Goal: Information Seeking & Learning: Learn about a topic

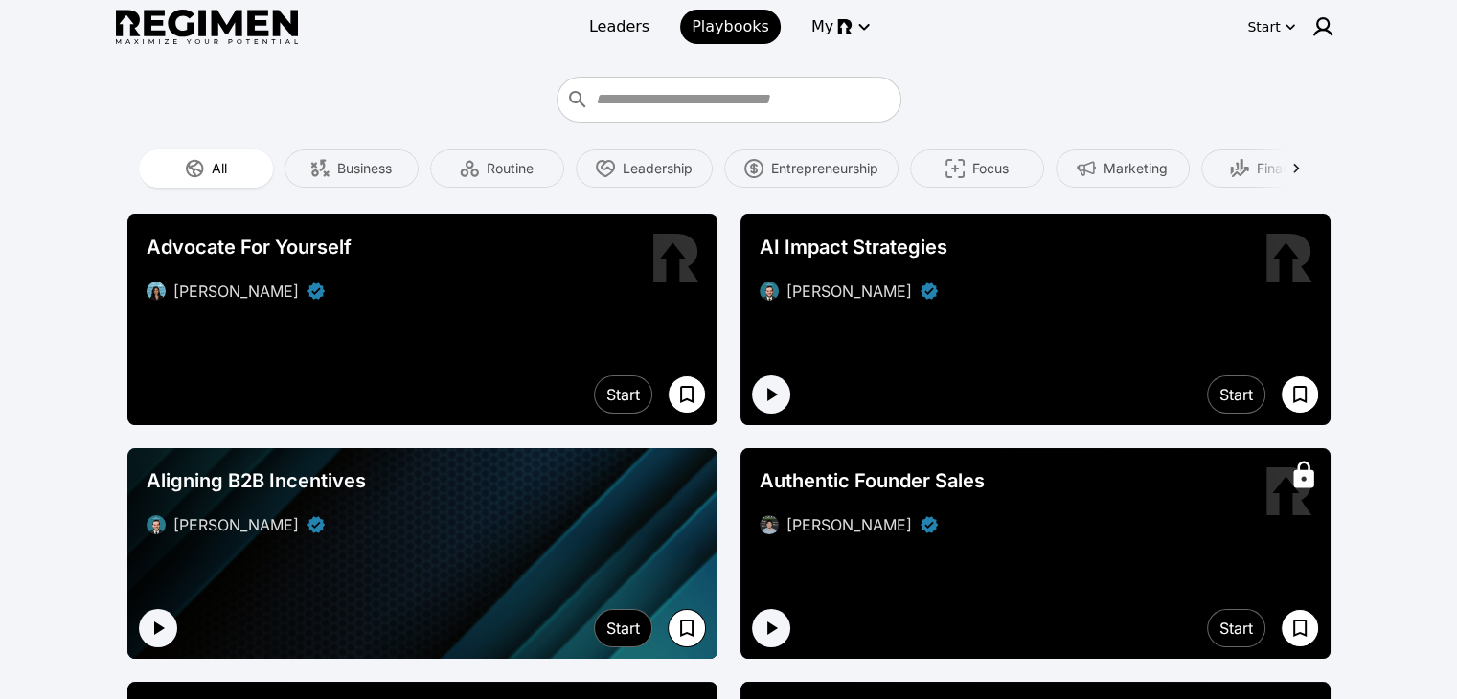
click at [240, 38] on img at bounding box center [207, 27] width 182 height 35
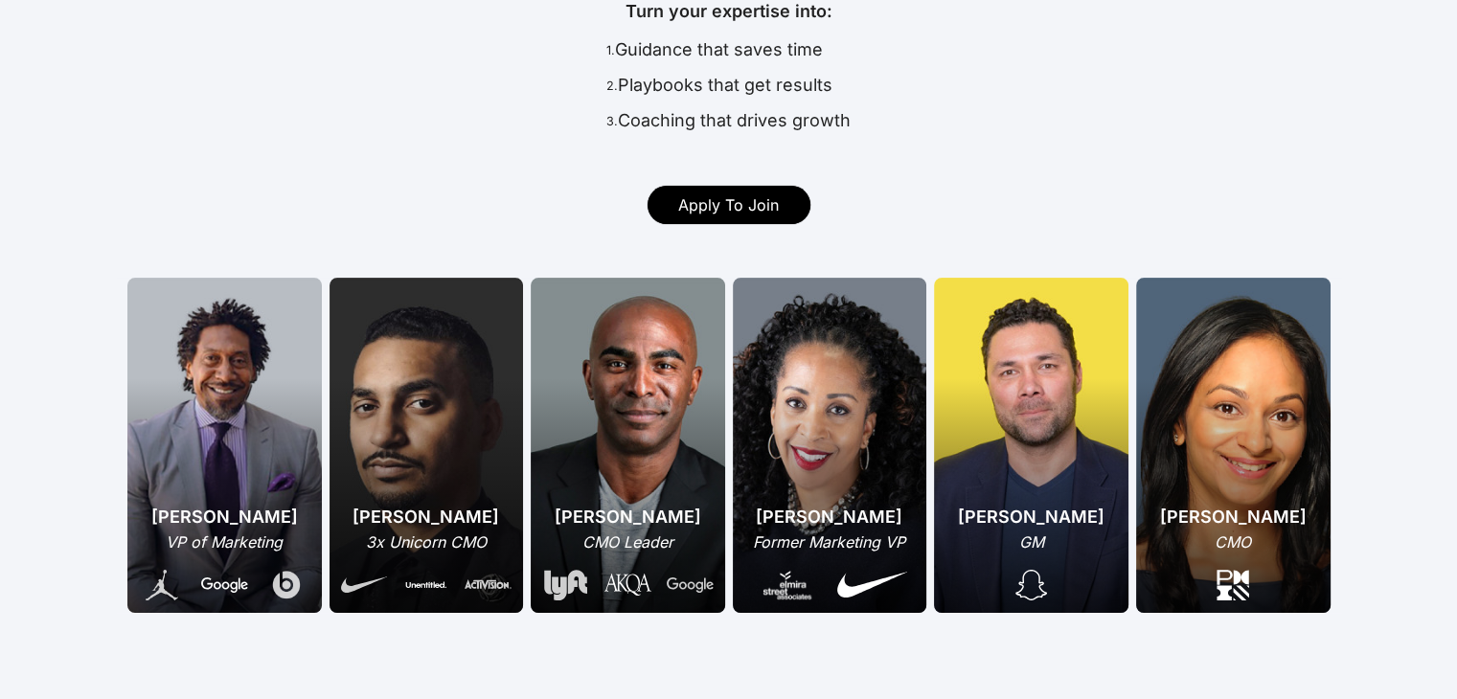
scroll to position [344, 0]
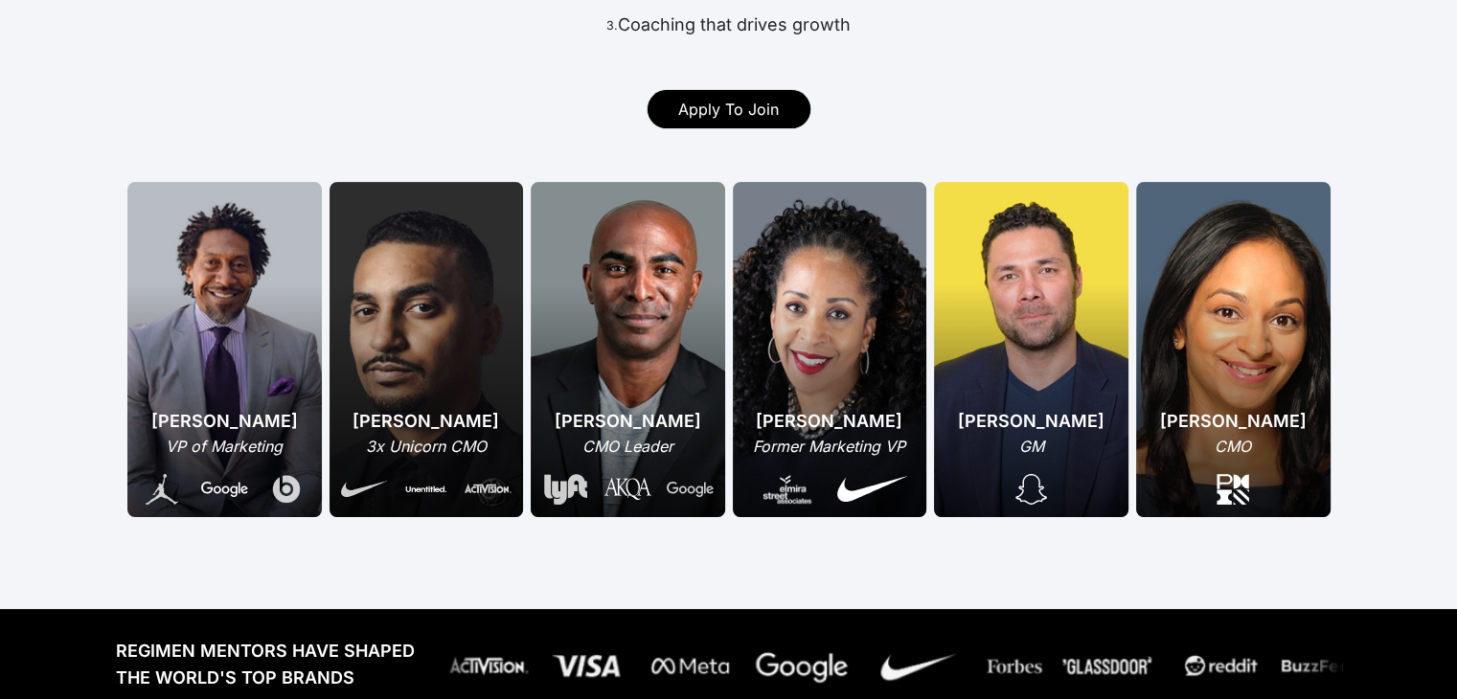
click at [278, 314] on div "[PERSON_NAME] VP of Marketing" at bounding box center [224, 349] width 194 height 335
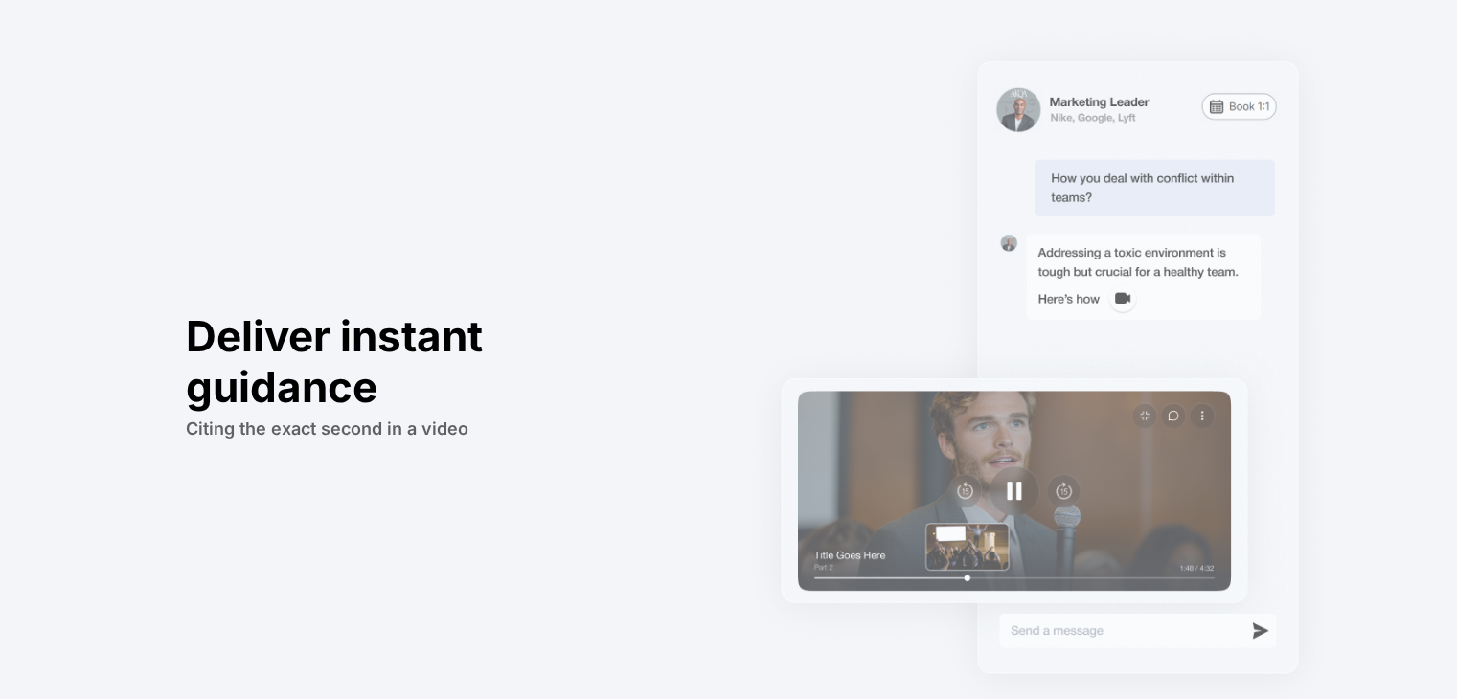
scroll to position [1708, 0]
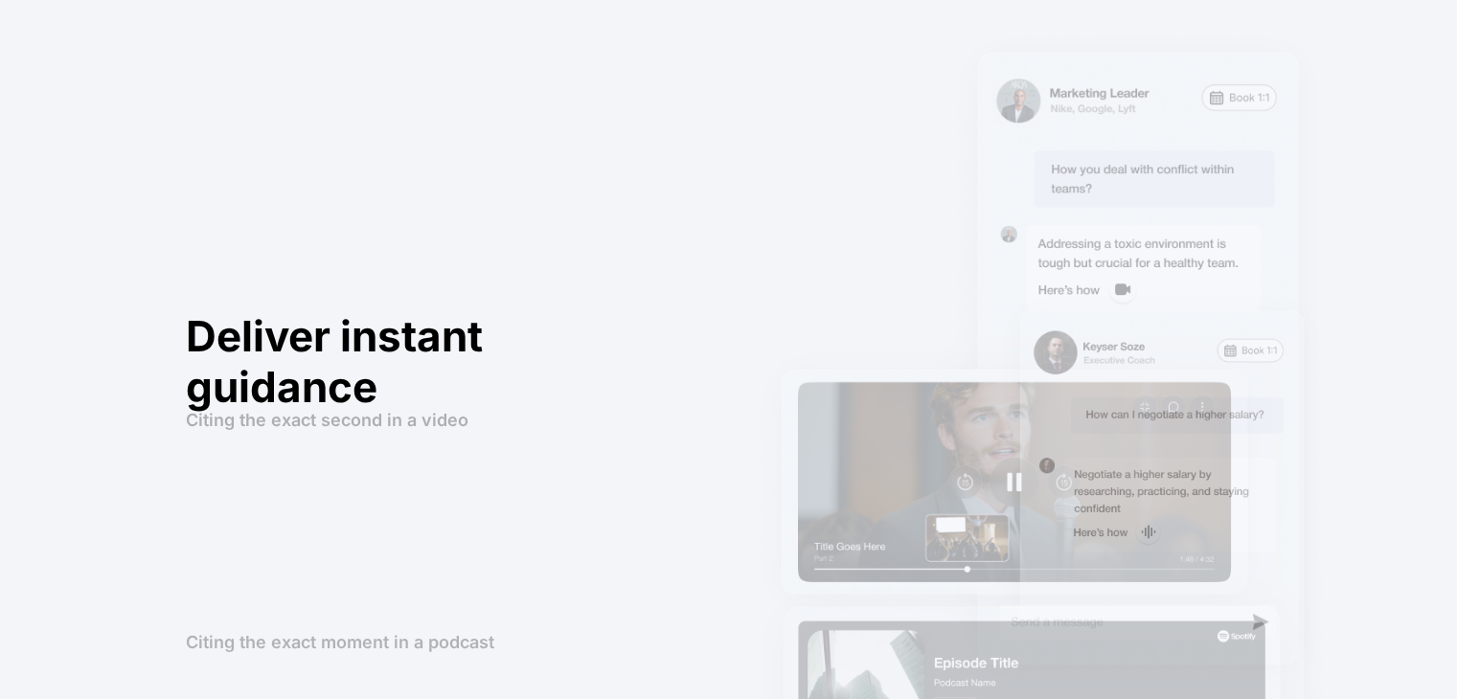
click at [754, 231] on div "Citing the exact moment in a podcast" at bounding box center [1038, 585] width 607 height 766
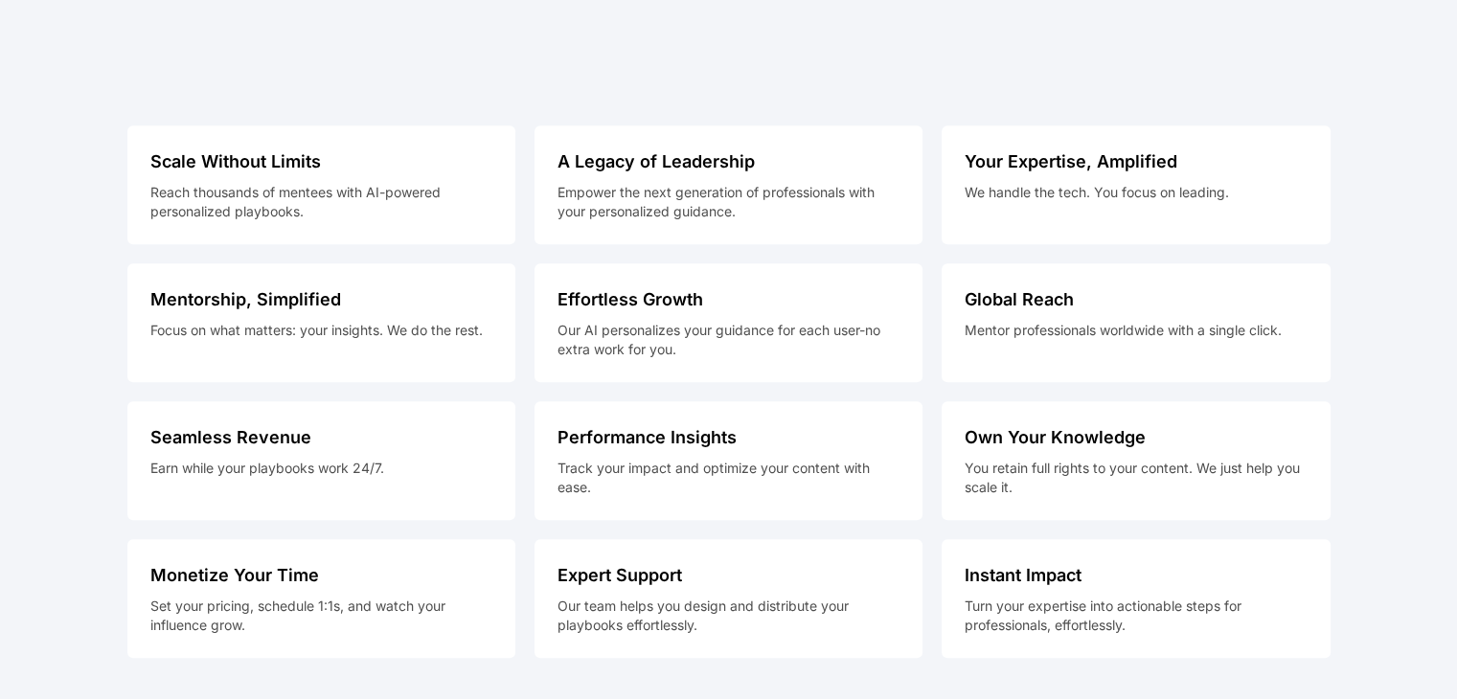
scroll to position [8586, 0]
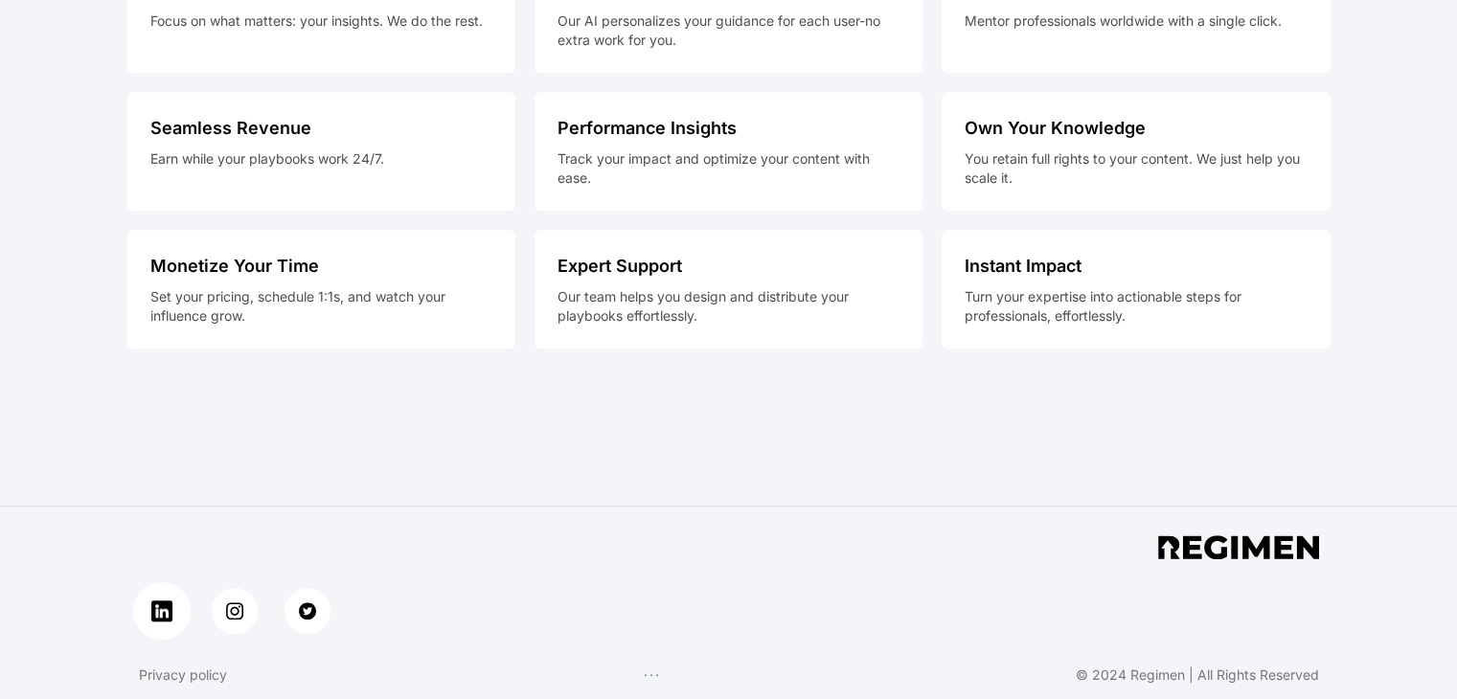
click at [156, 609] on img at bounding box center [161, 611] width 22 height 22
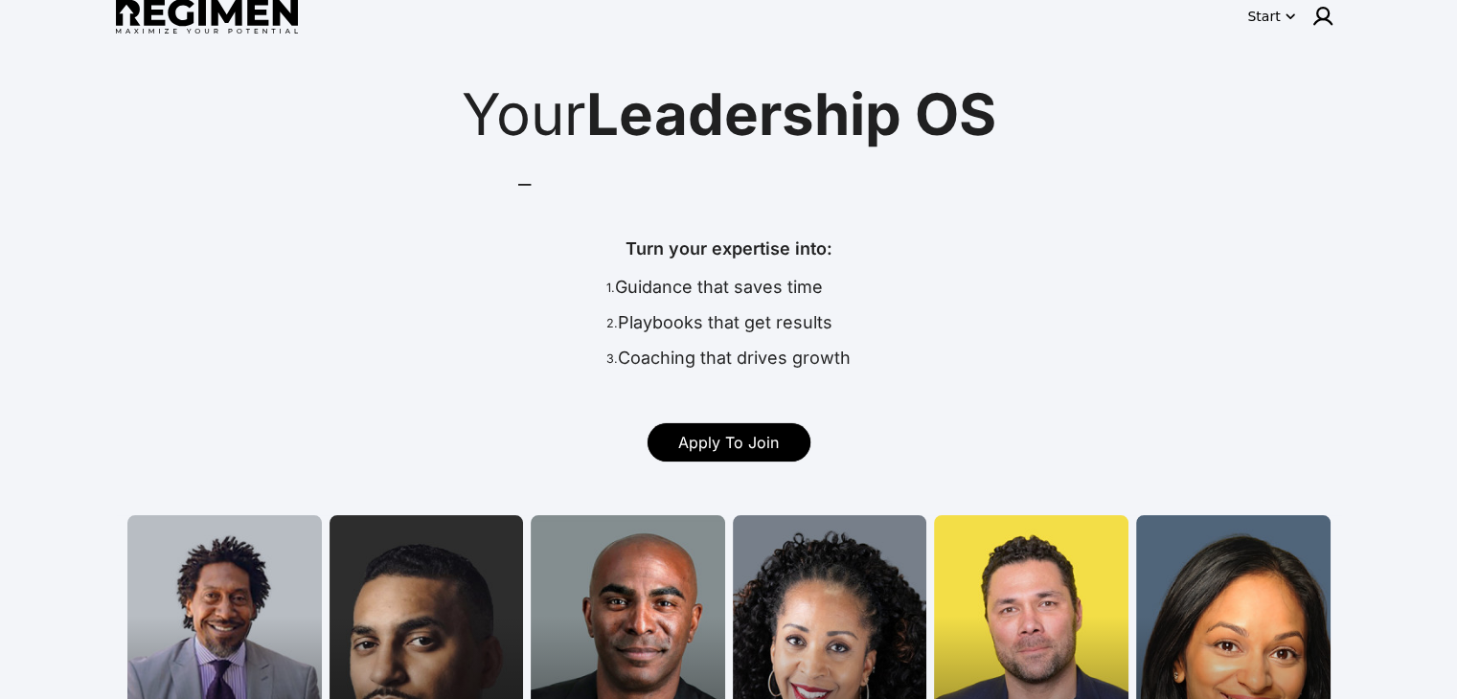
scroll to position [0, 0]
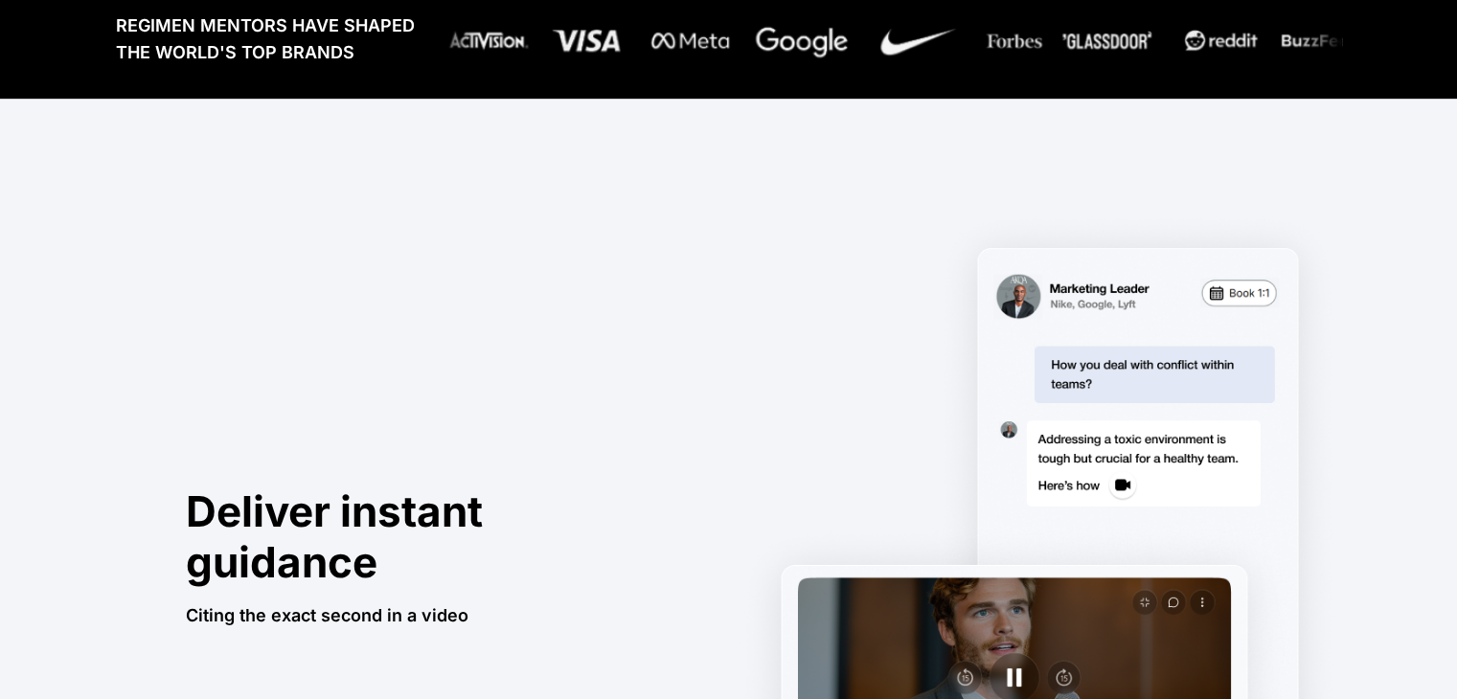
scroll to position [1138, 0]
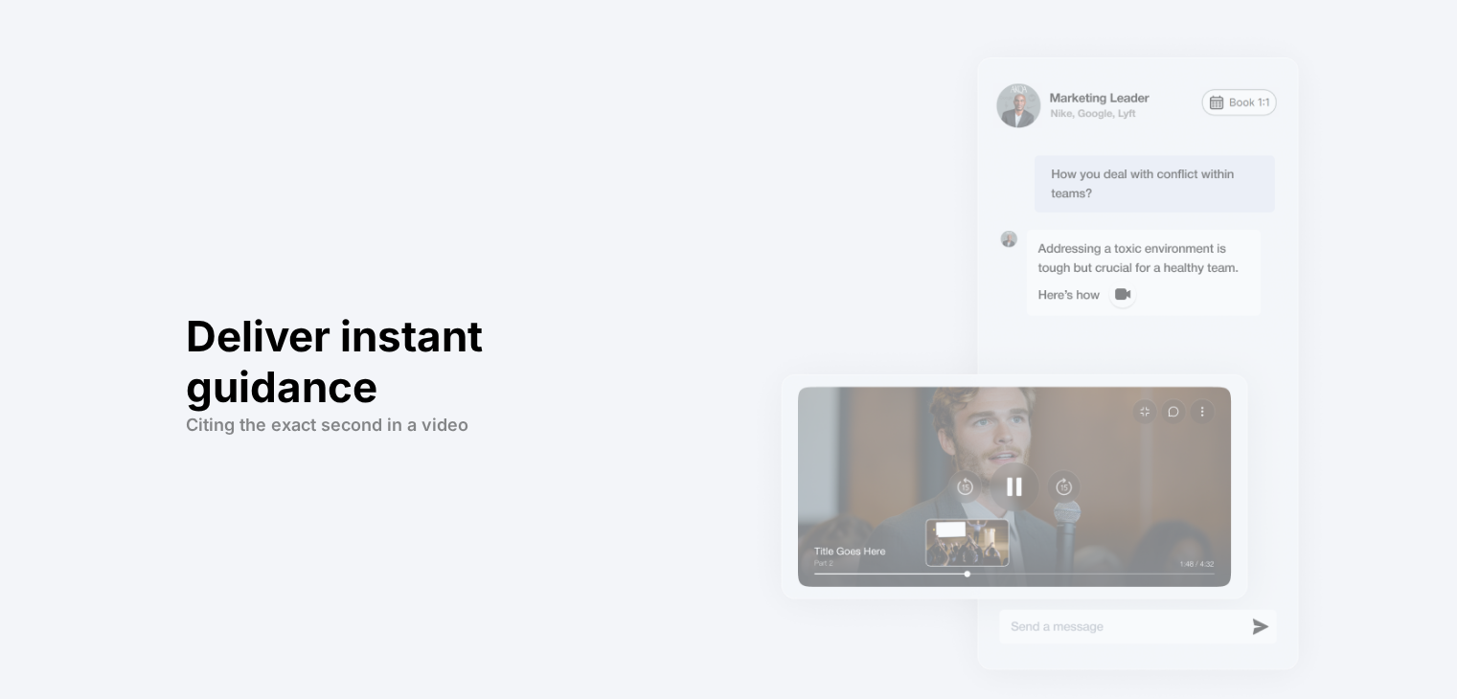
click at [147, 495] on div "Deliver instant guidance Citing the exact second in a video Citing the exact se…" at bounding box center [729, 538] width 1226 height 2413
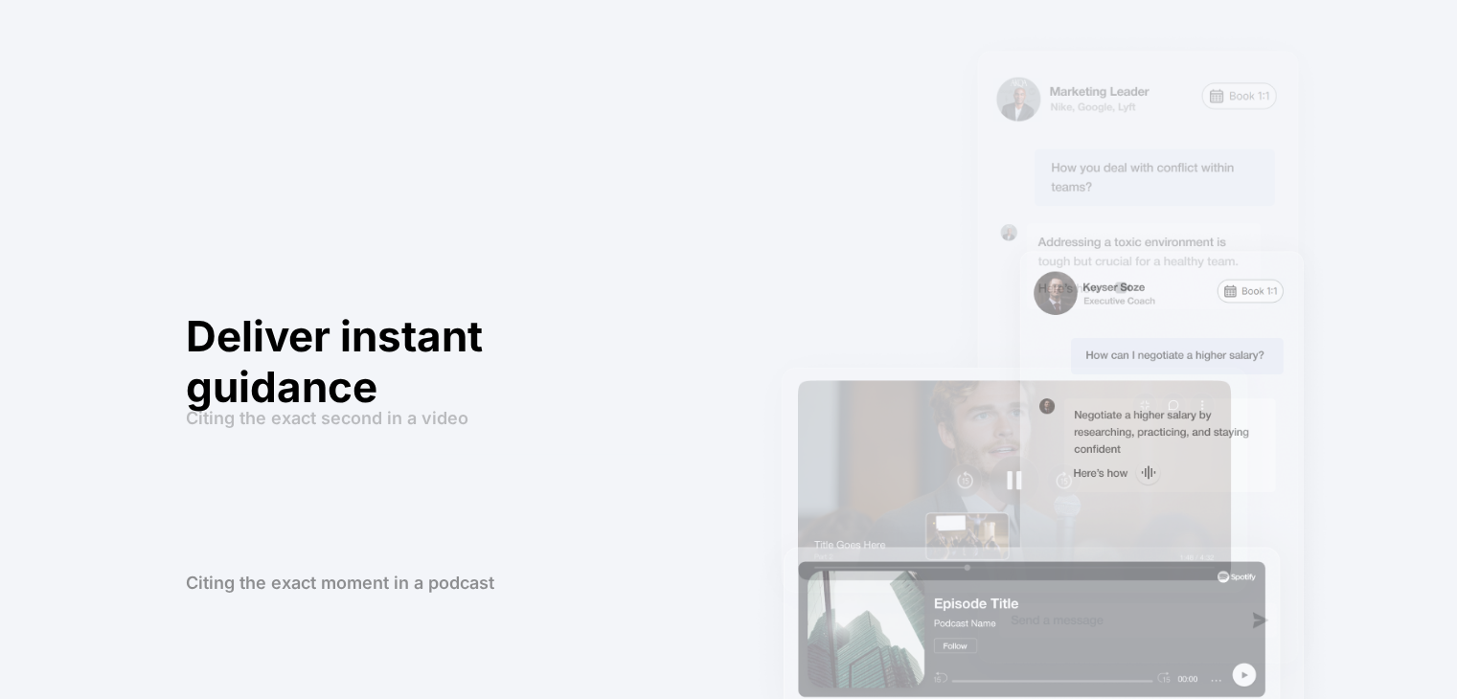
scroll to position [1773, 0]
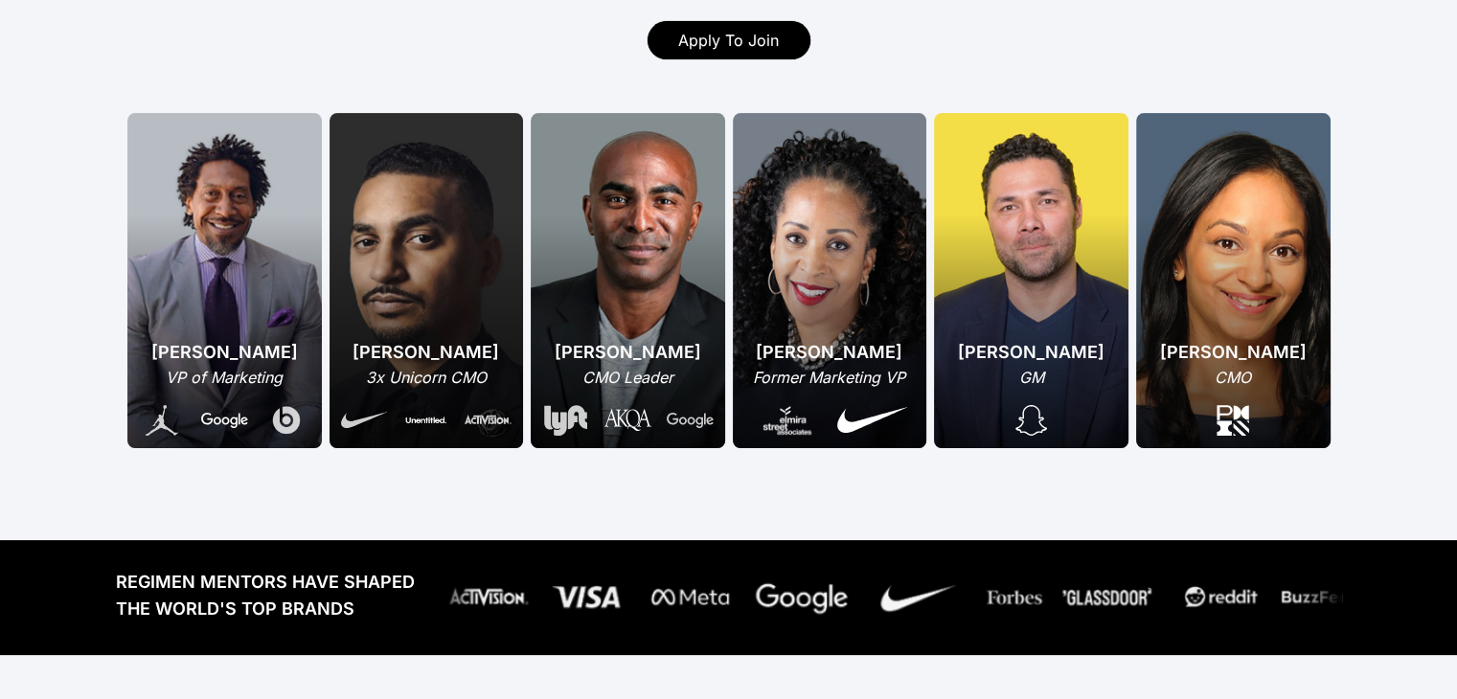
scroll to position [414, 0]
